Goal: Task Accomplishment & Management: Manage account settings

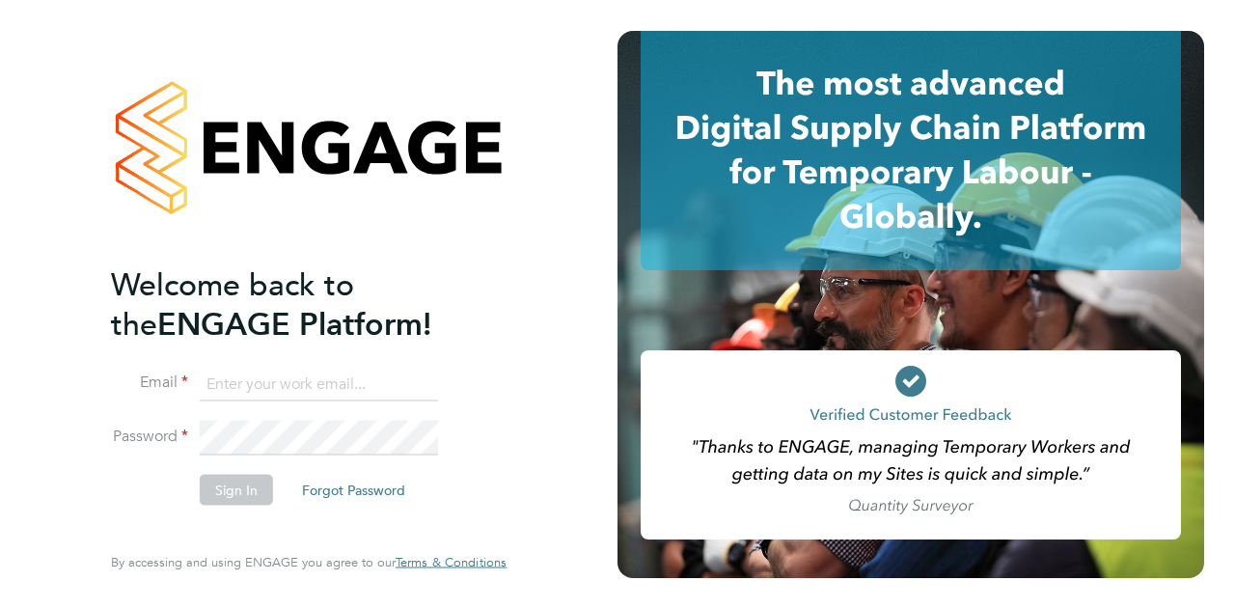
click at [266, 368] on input at bounding box center [319, 384] width 238 height 35
type input "summer.sampson@wates.co.uk"
click at [215, 497] on button "Sign In" at bounding box center [236, 489] width 73 height 31
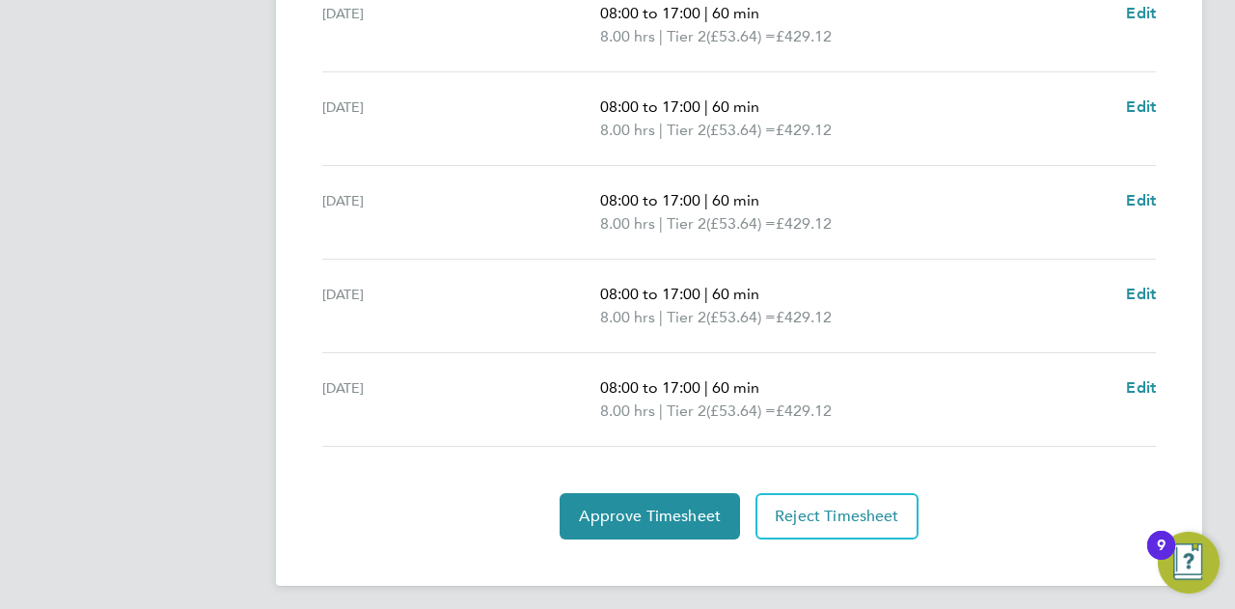
scroll to position [797, 0]
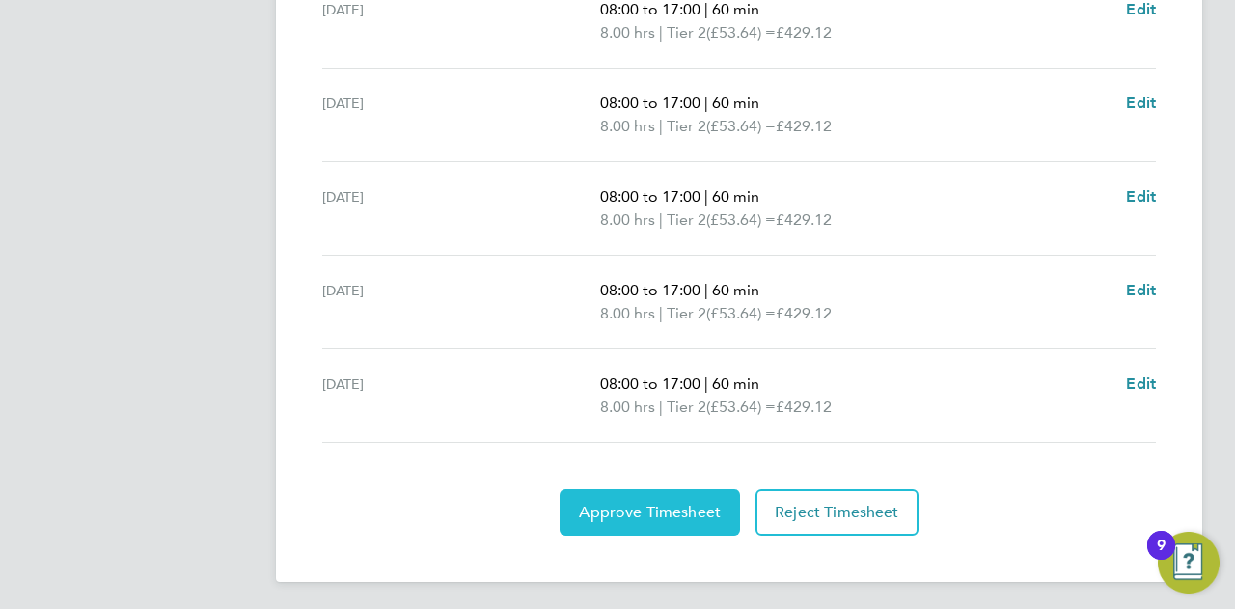
click at [624, 511] on span "Approve Timesheet" at bounding box center [650, 512] width 142 height 19
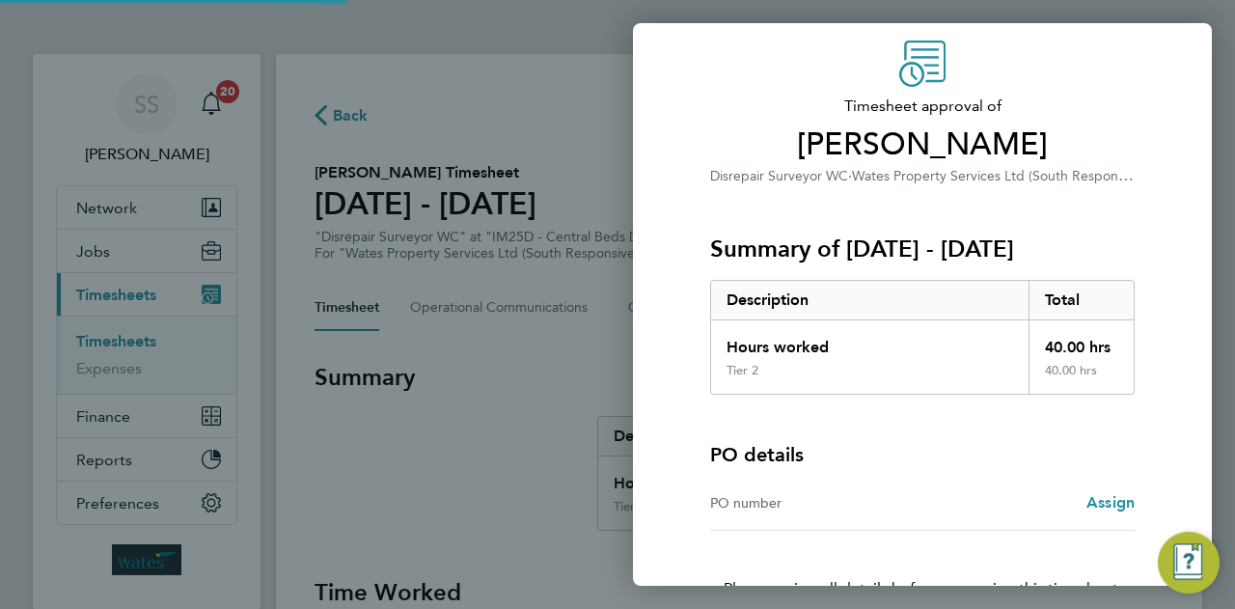
scroll to position [180, 0]
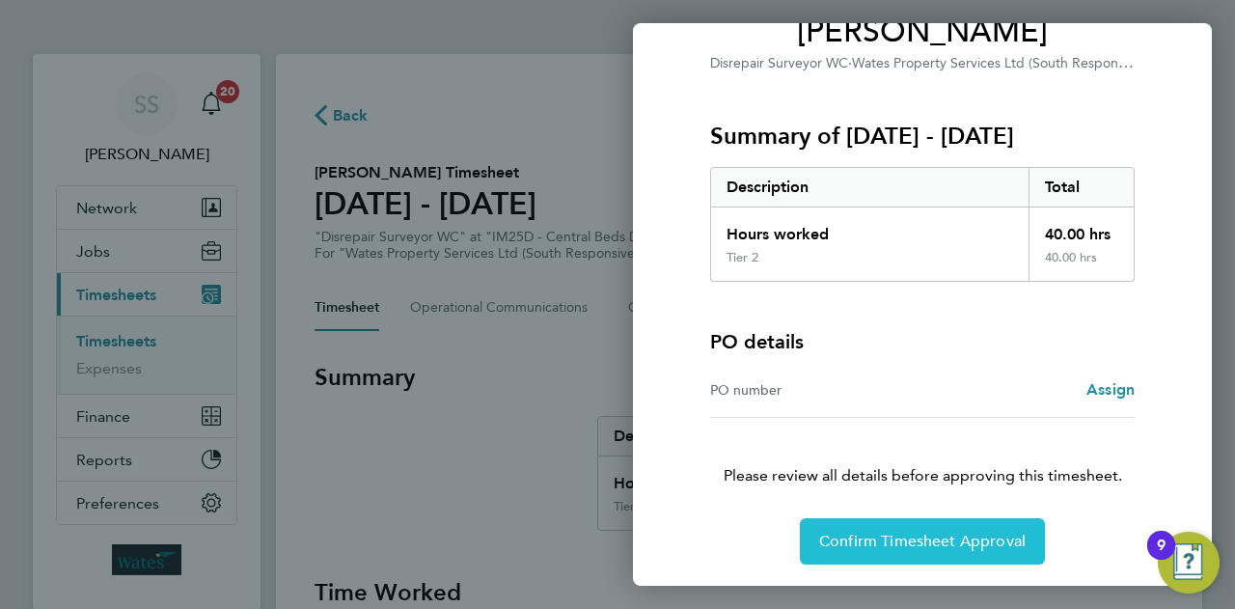
click at [906, 543] on span "Confirm Timesheet Approval" at bounding box center [922, 541] width 206 height 19
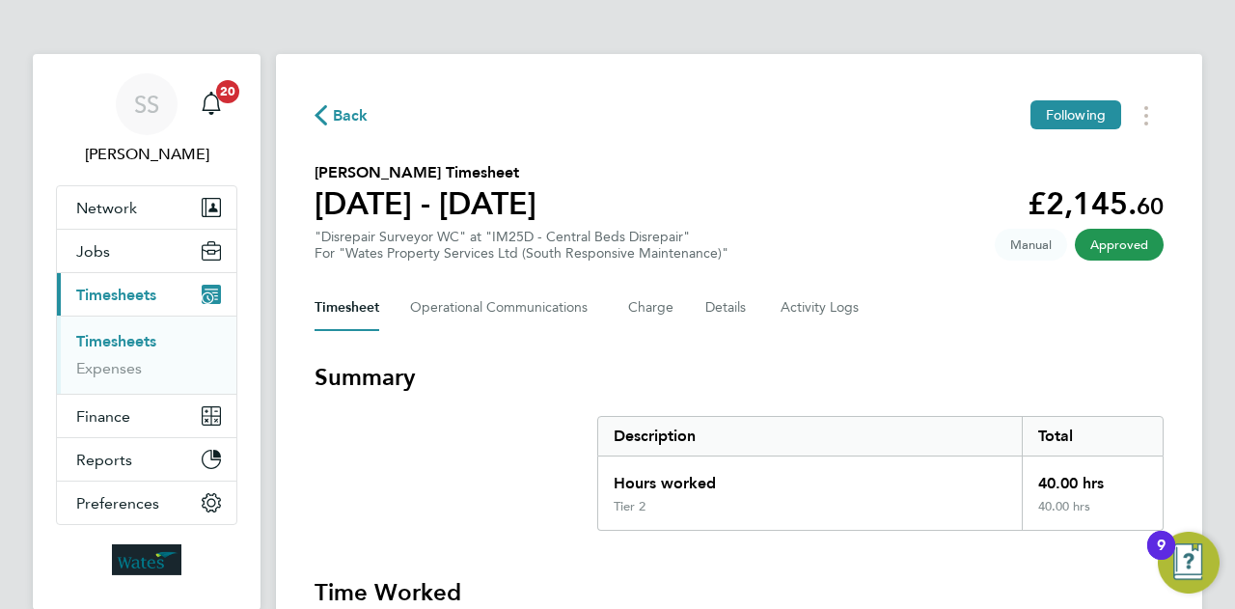
click at [120, 341] on link "Timesheets" at bounding box center [116, 341] width 80 height 18
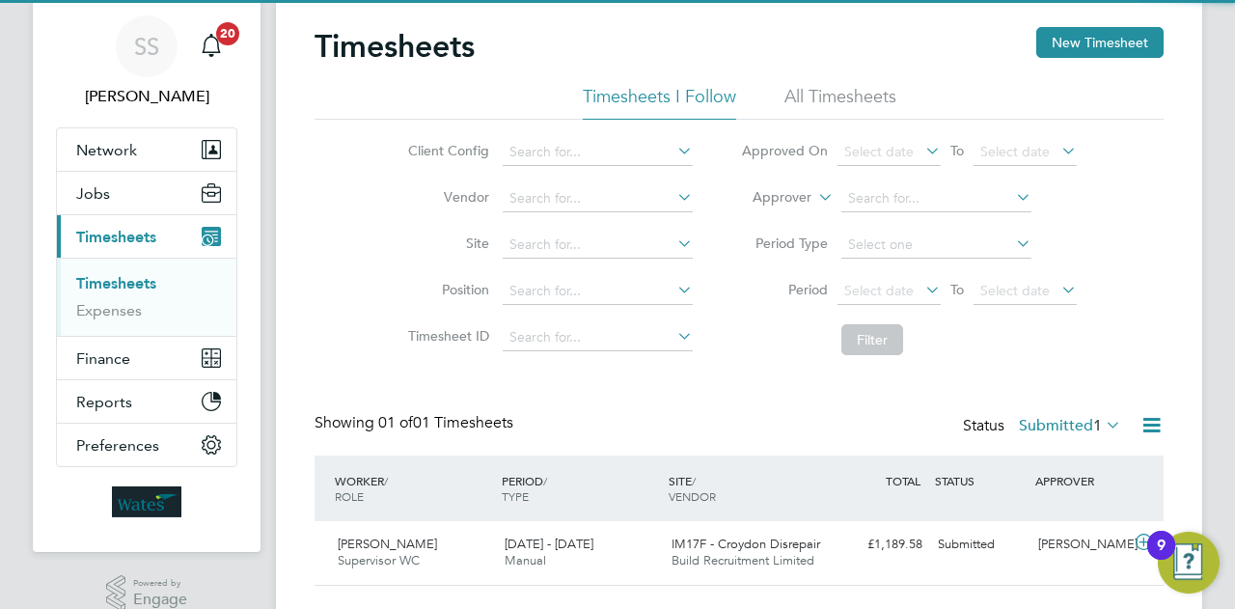
scroll to position [102, 0]
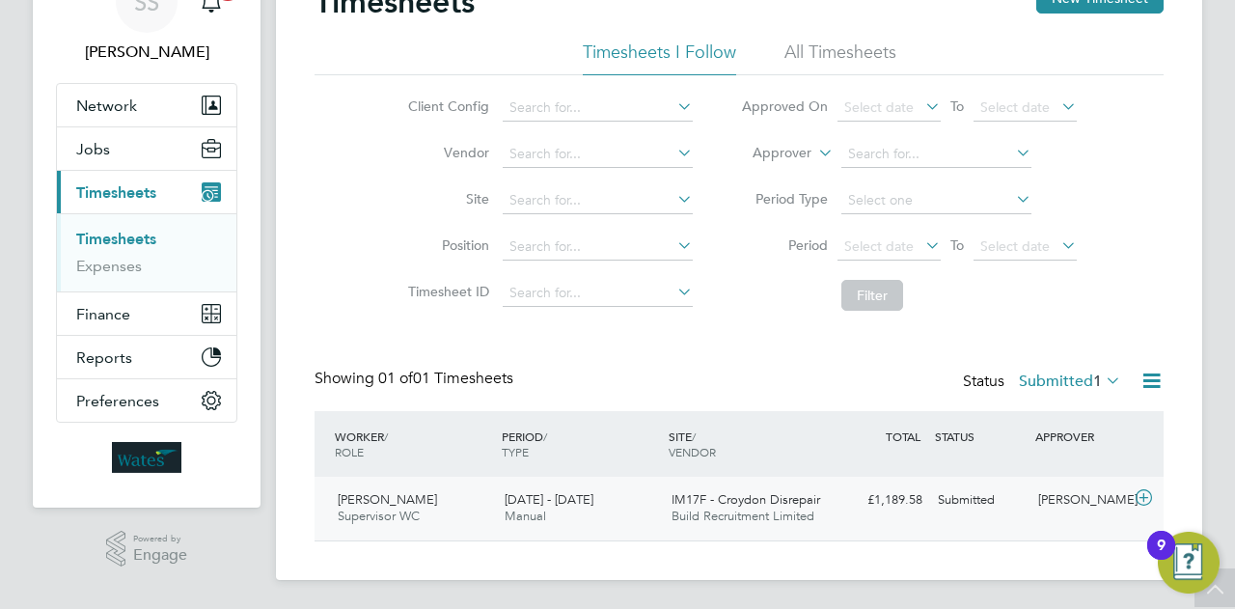
click at [1147, 492] on icon at bounding box center [1144, 497] width 24 height 15
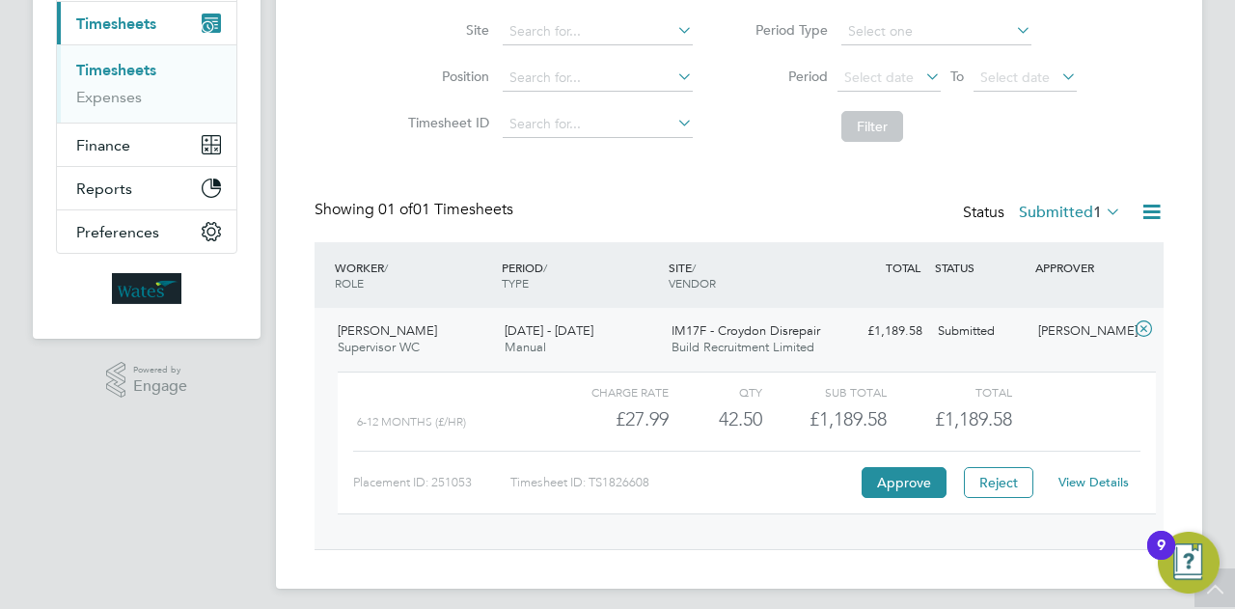
scroll to position [280, 0]
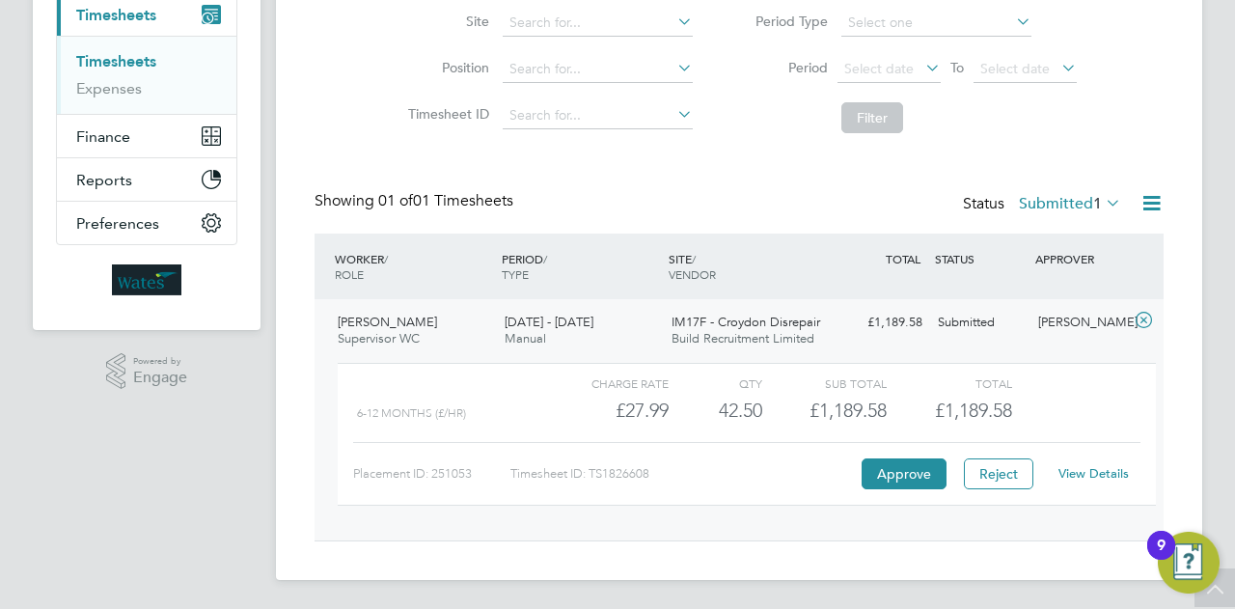
click at [1121, 469] on link "View Details" at bounding box center [1093, 473] width 70 height 16
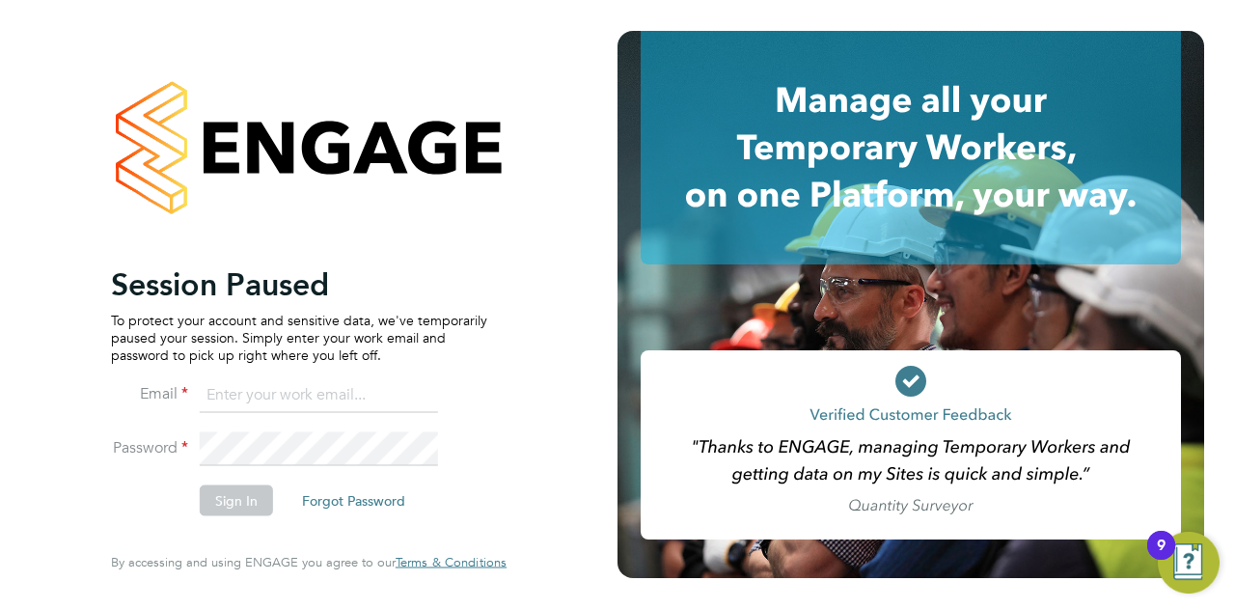
click at [280, 381] on input at bounding box center [319, 395] width 238 height 35
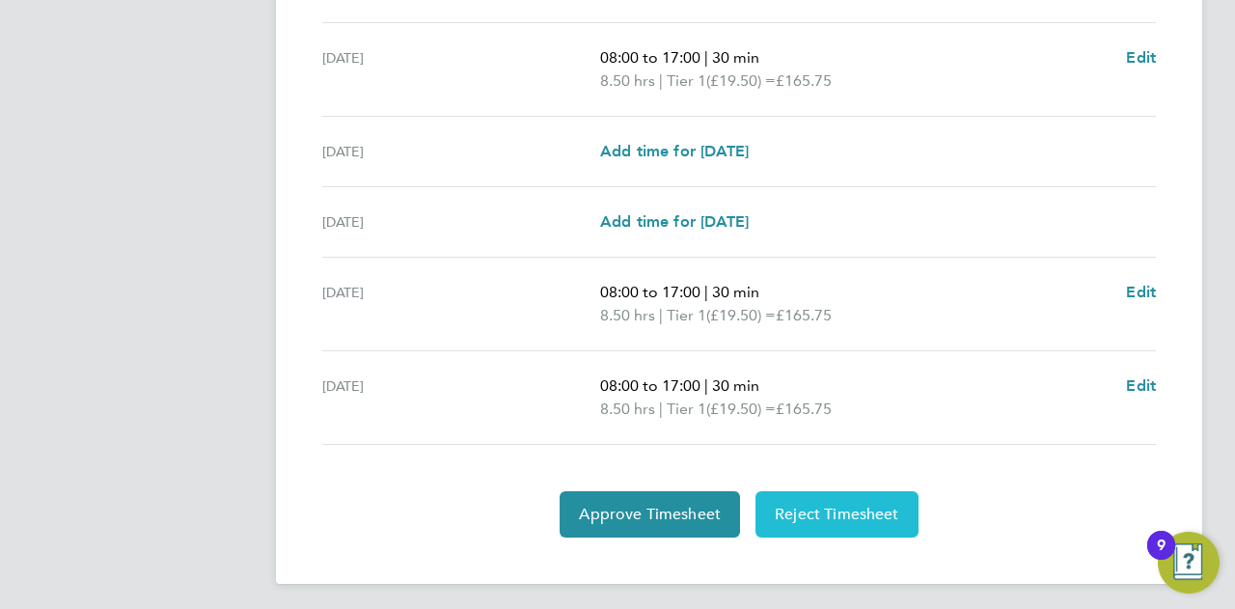
scroll to position [750, 0]
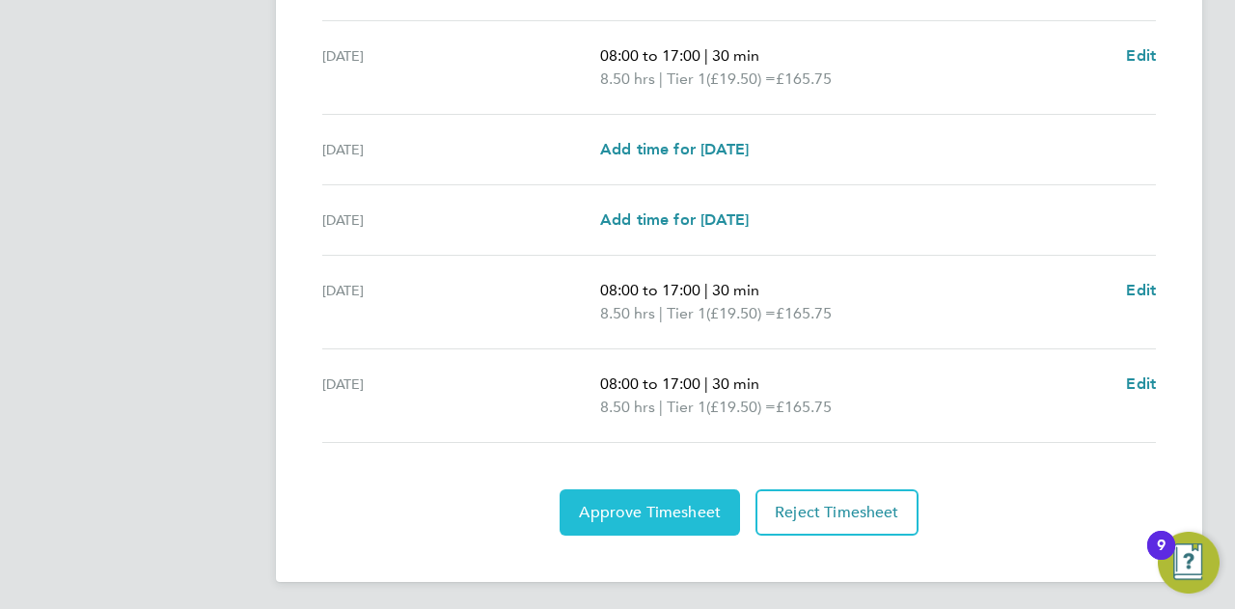
click at [625, 526] on button "Approve Timesheet" at bounding box center [649, 512] width 180 height 46
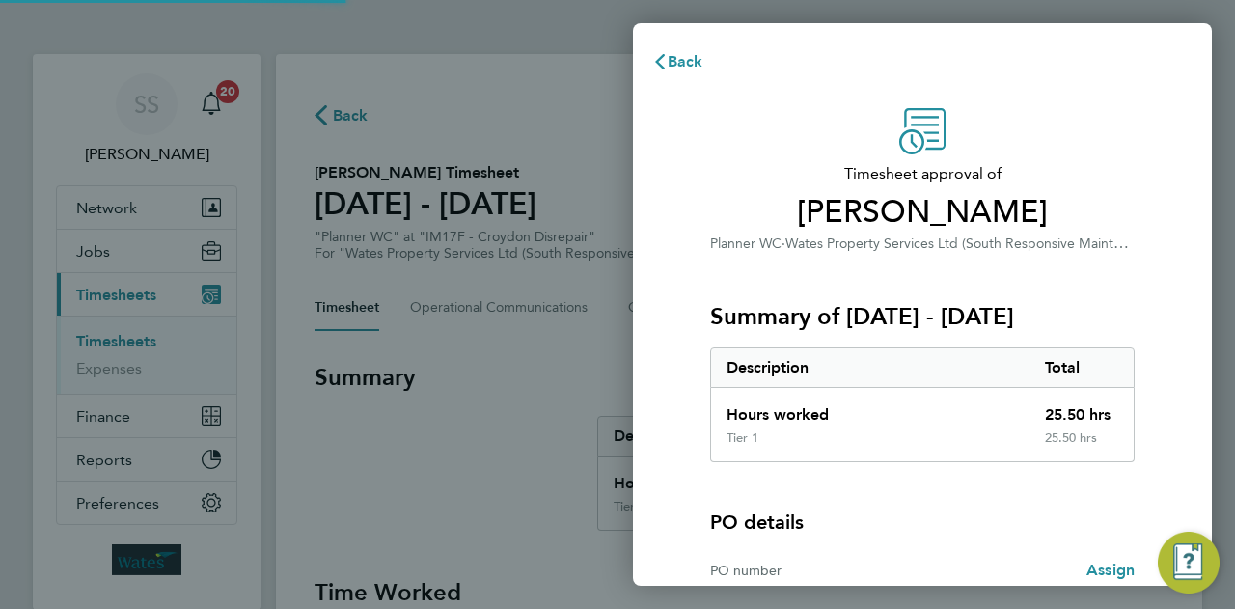
scroll to position [180, 0]
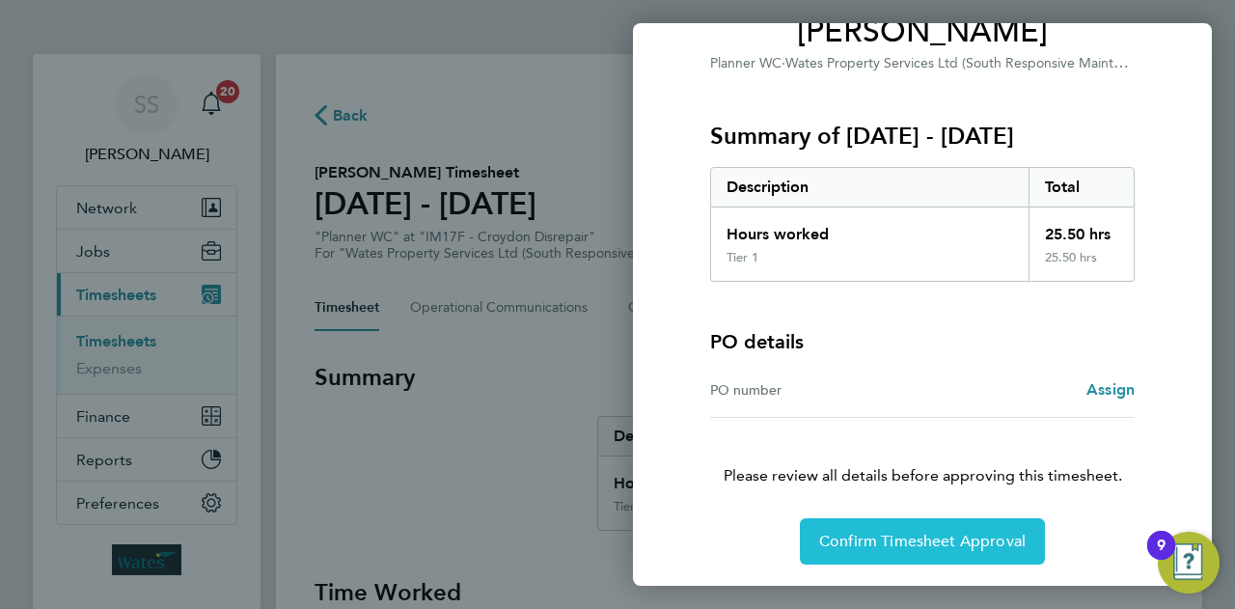
click at [907, 547] on span "Confirm Timesheet Approval" at bounding box center [922, 541] width 206 height 19
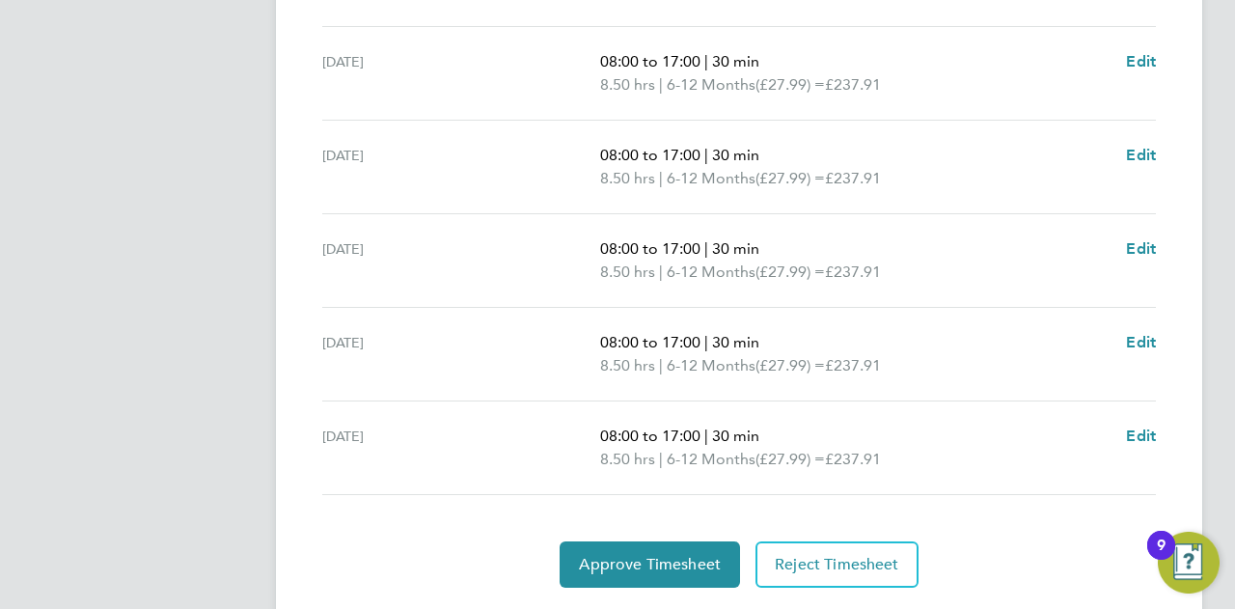
scroll to position [772, 0]
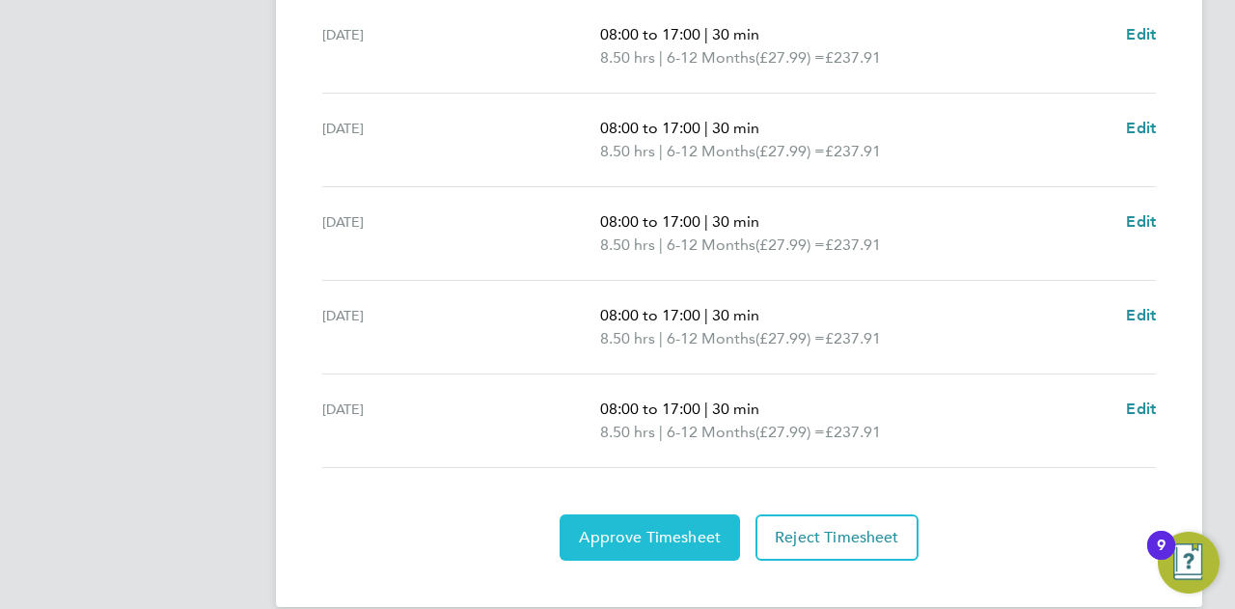
click at [664, 539] on span "Approve Timesheet" at bounding box center [650, 537] width 142 height 19
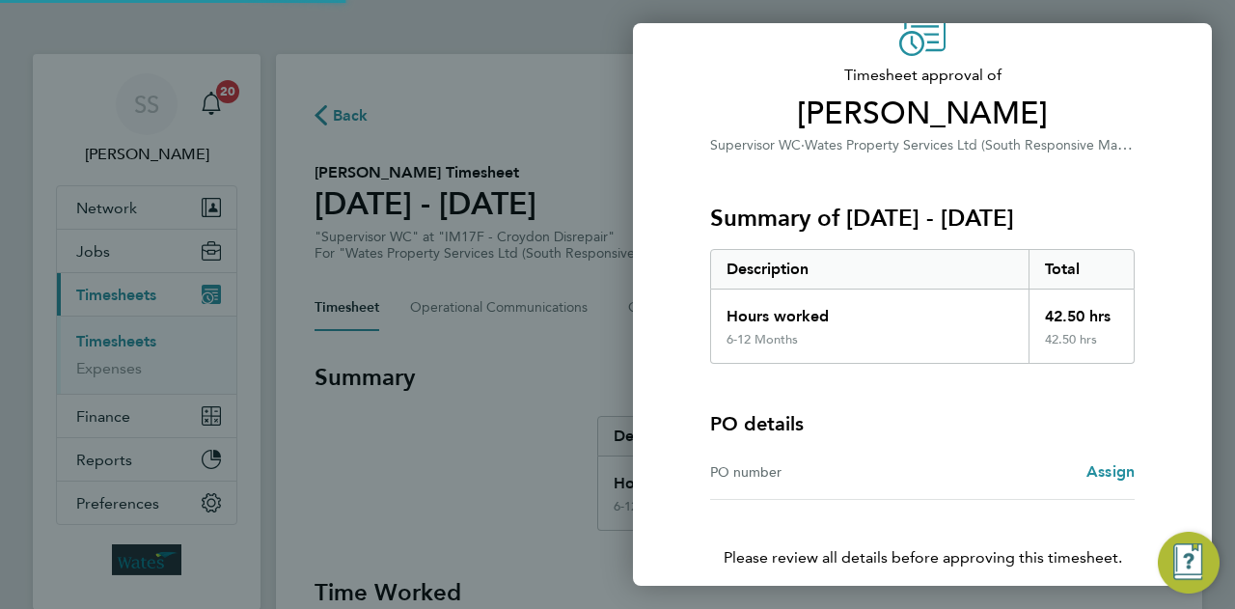
scroll to position [180, 0]
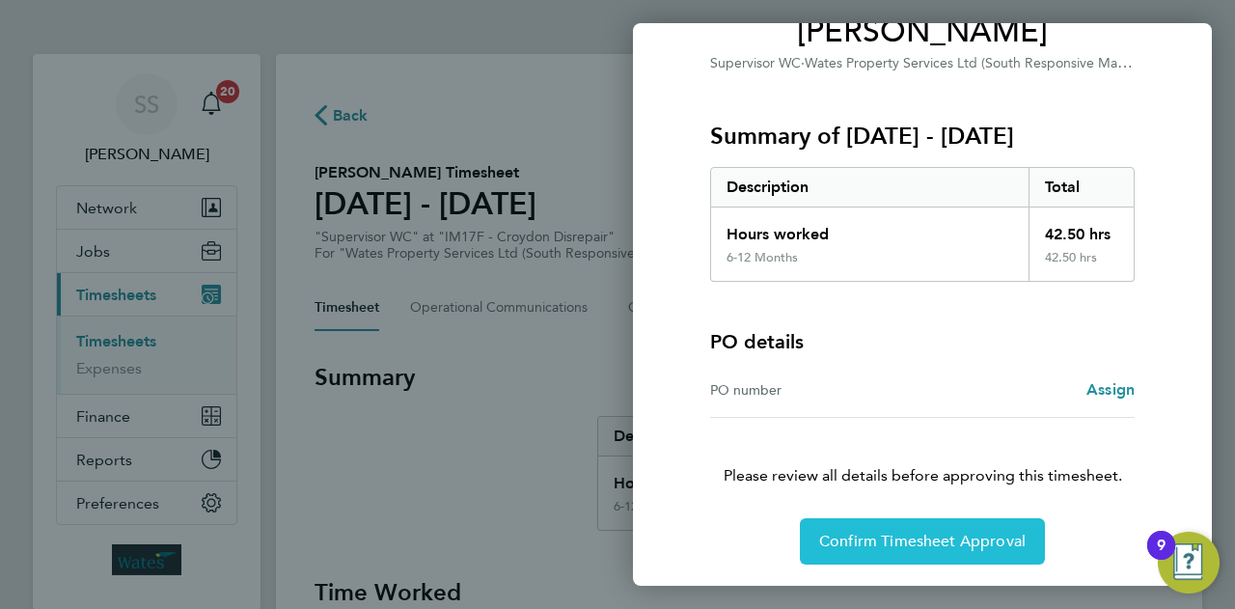
click at [875, 544] on span "Confirm Timesheet Approval" at bounding box center [922, 541] width 206 height 19
